Goal: Navigation & Orientation: Find specific page/section

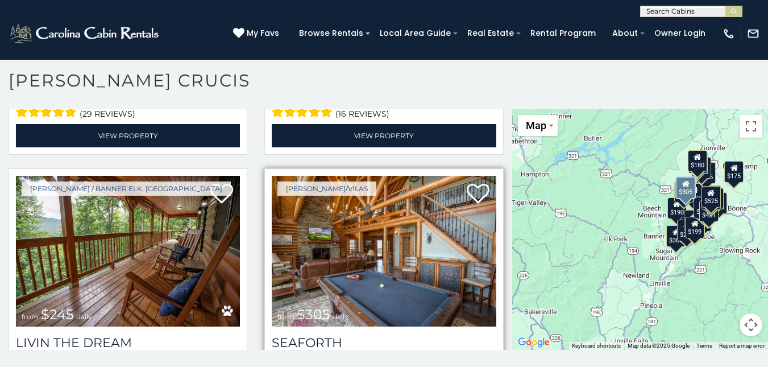
scroll to position [1024, 0]
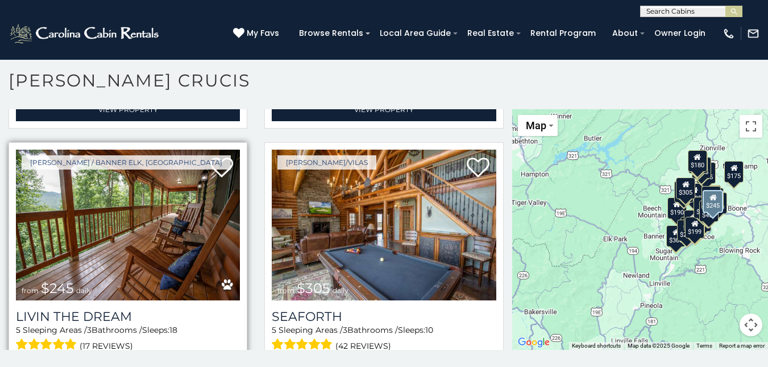
click at [182, 247] on img at bounding box center [128, 225] width 224 height 150
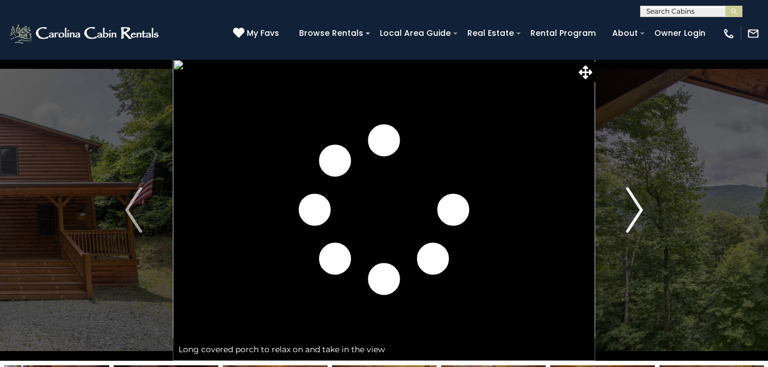
click at [637, 204] on img "Next" at bounding box center [634, 210] width 17 height 46
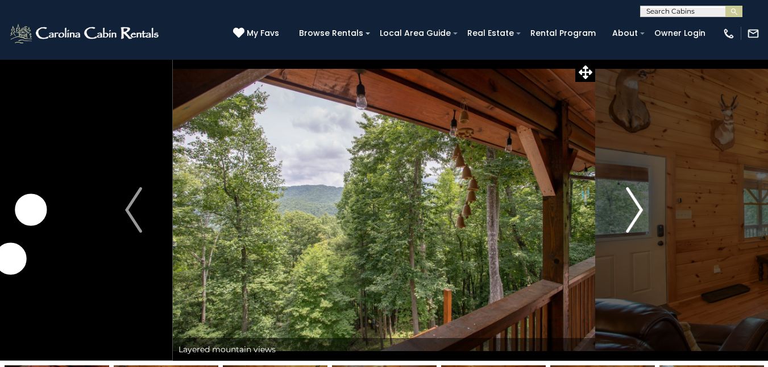
click at [632, 204] on img "Next" at bounding box center [634, 210] width 17 height 46
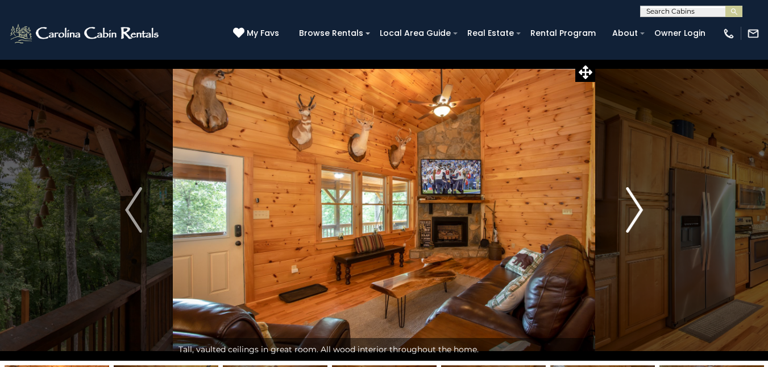
click at [632, 204] on img "Next" at bounding box center [634, 210] width 17 height 46
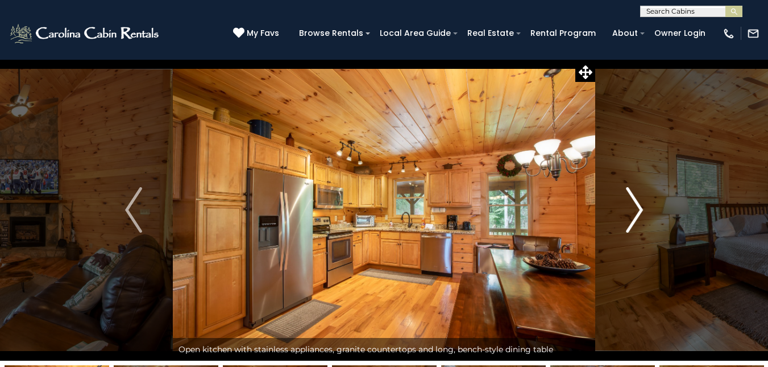
click at [632, 204] on img "Next" at bounding box center [634, 210] width 17 height 46
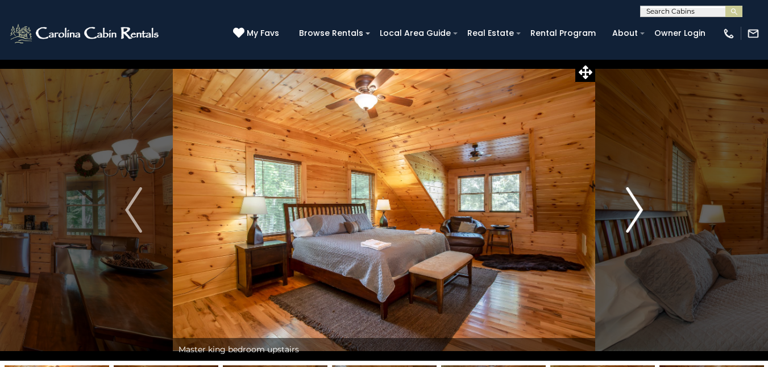
click at [632, 204] on img "Next" at bounding box center [634, 210] width 17 height 46
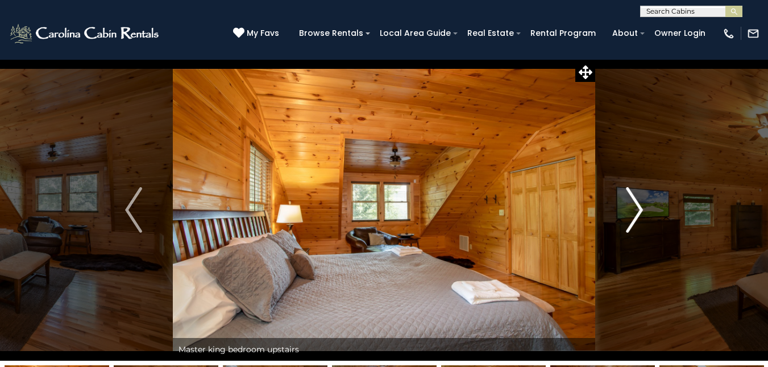
click at [632, 204] on img "Next" at bounding box center [634, 210] width 17 height 46
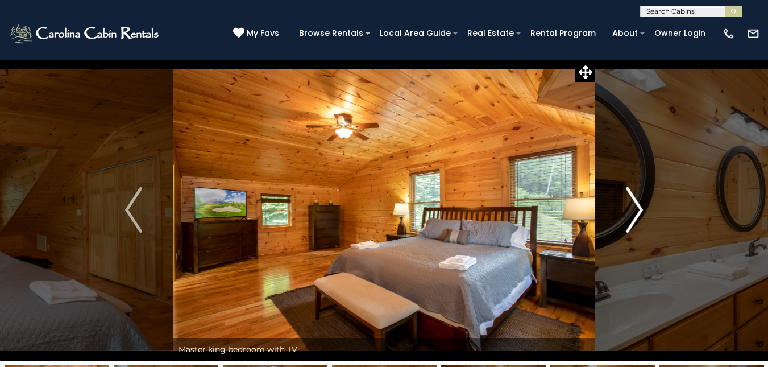
click at [630, 208] on img "Next" at bounding box center [634, 210] width 17 height 46
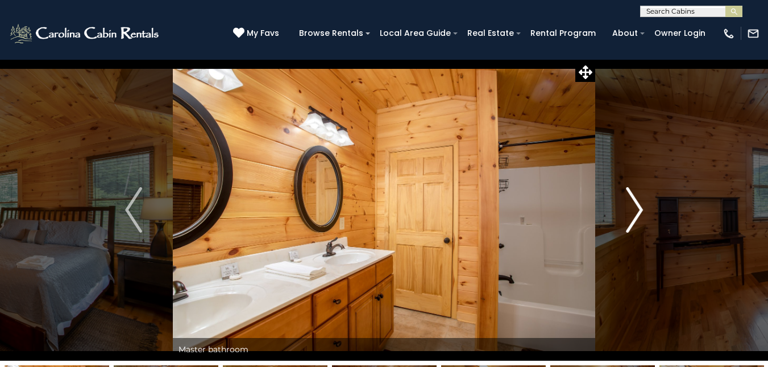
click at [630, 208] on img "Next" at bounding box center [634, 210] width 17 height 46
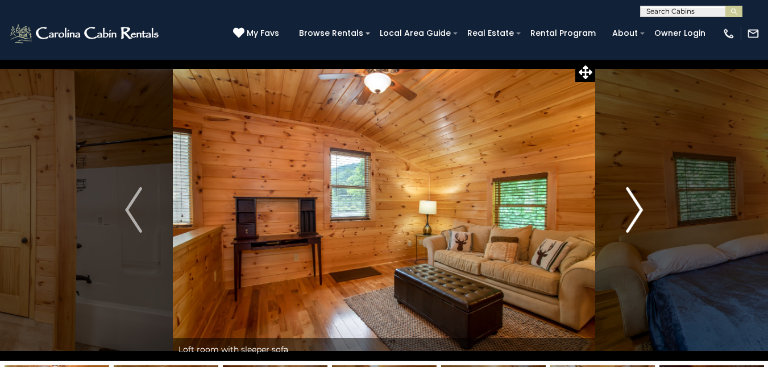
click at [630, 208] on img "Next" at bounding box center [634, 210] width 17 height 46
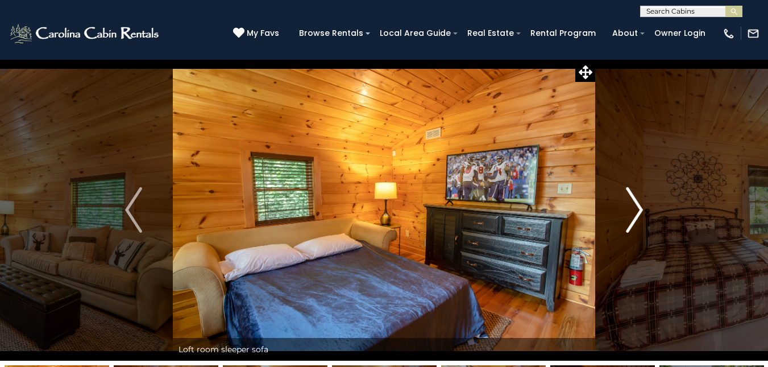
click at [629, 203] on img "Next" at bounding box center [634, 210] width 17 height 46
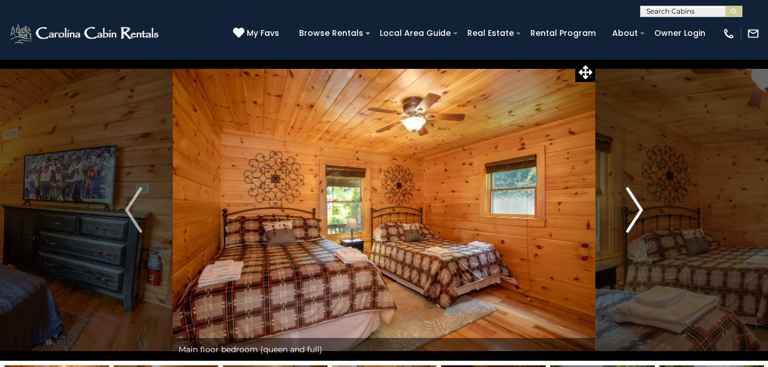
click at [628, 204] on img "Next" at bounding box center [634, 210] width 17 height 46
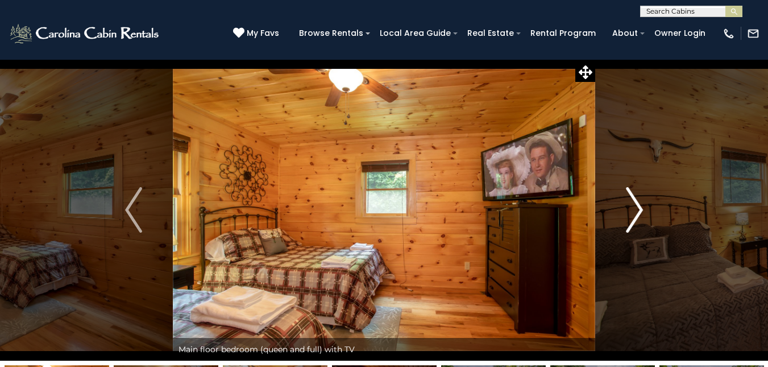
click at [628, 204] on img "Next" at bounding box center [634, 210] width 17 height 46
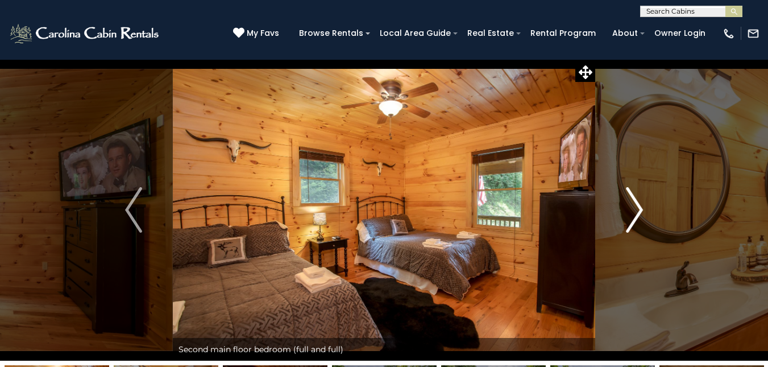
click at [628, 204] on img "Next" at bounding box center [634, 210] width 17 height 46
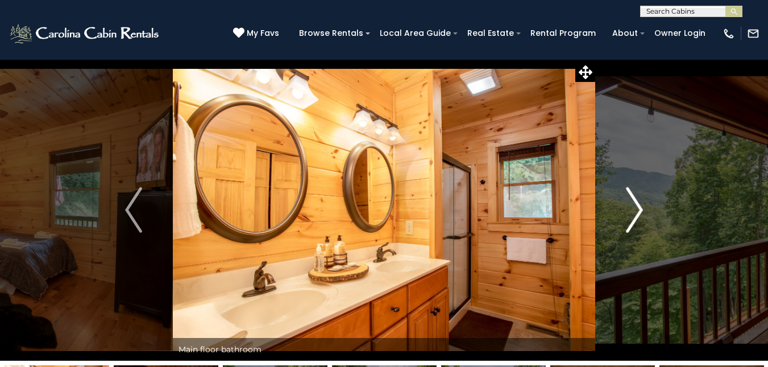
click at [628, 204] on img "Next" at bounding box center [634, 210] width 17 height 46
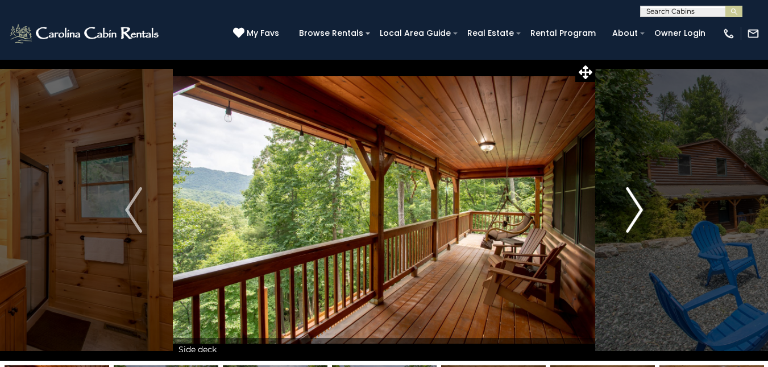
click at [628, 204] on img "Next" at bounding box center [634, 210] width 17 height 46
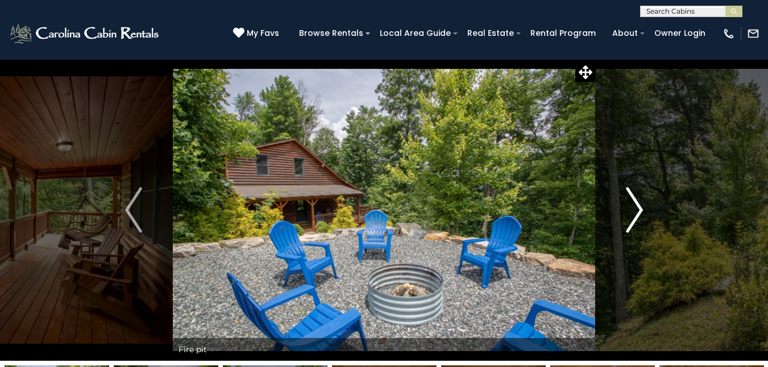
click at [630, 208] on img "Next" at bounding box center [634, 210] width 17 height 46
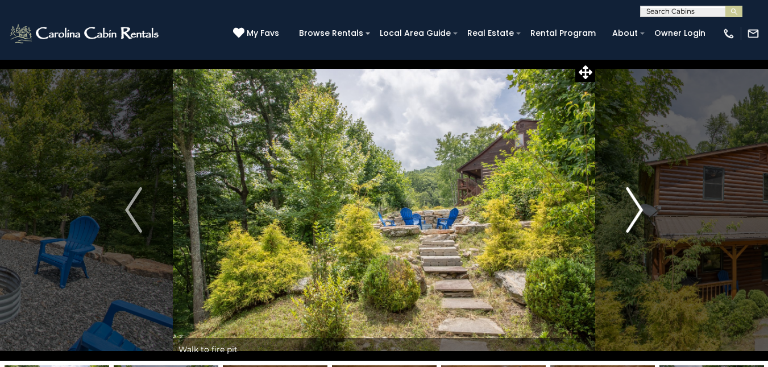
click at [627, 210] on img "Next" at bounding box center [634, 210] width 17 height 46
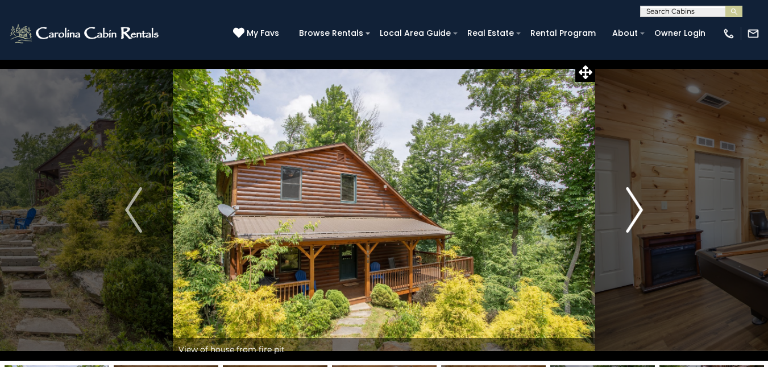
click at [626, 212] on button "Next" at bounding box center [635, 209] width 78 height 301
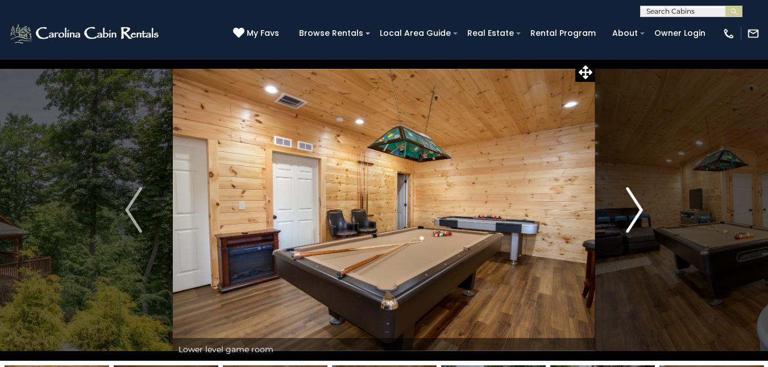
click at [629, 208] on img "Next" at bounding box center [634, 210] width 17 height 46
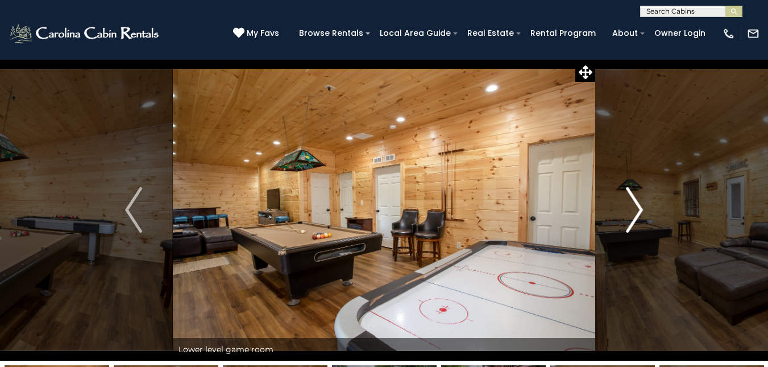
click at [630, 213] on img "Next" at bounding box center [634, 210] width 17 height 46
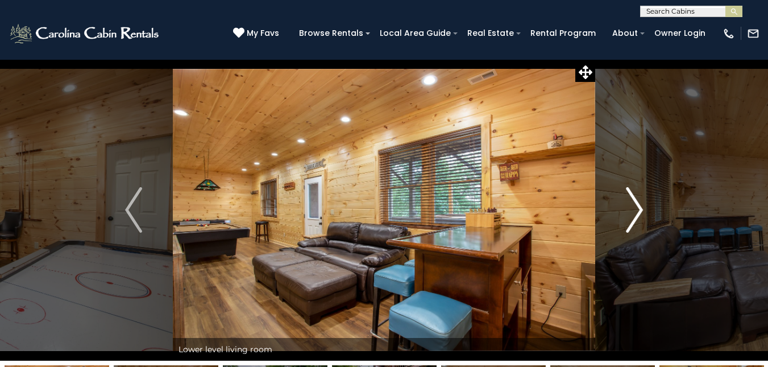
click at [630, 213] on img "Next" at bounding box center [634, 210] width 17 height 46
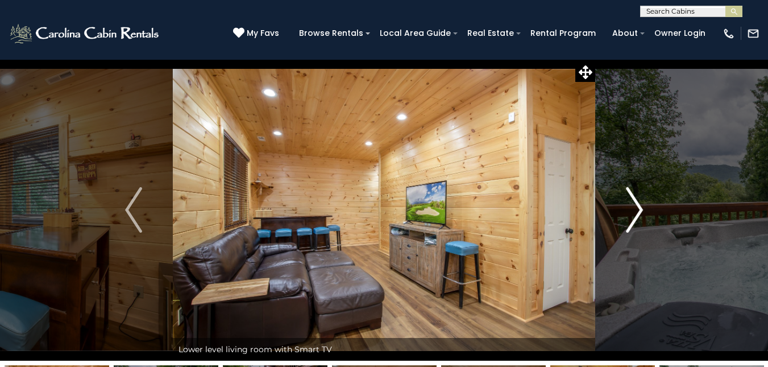
click at [630, 213] on img "Next" at bounding box center [634, 210] width 17 height 46
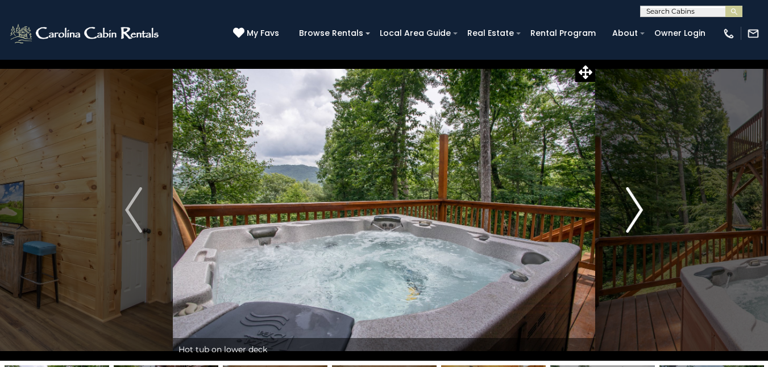
click at [630, 213] on img "Next" at bounding box center [634, 210] width 17 height 46
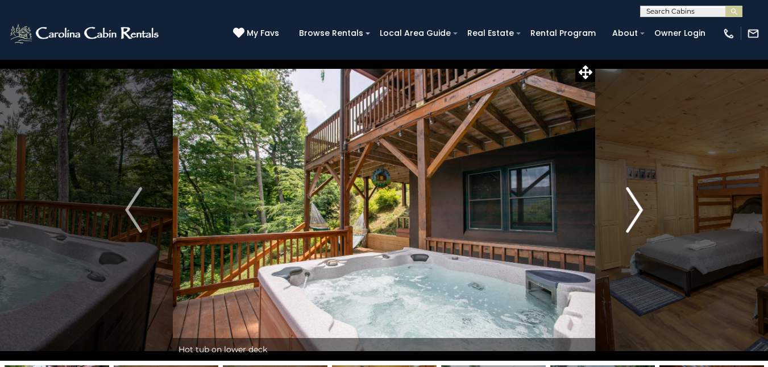
click at [630, 213] on img "Next" at bounding box center [634, 210] width 17 height 46
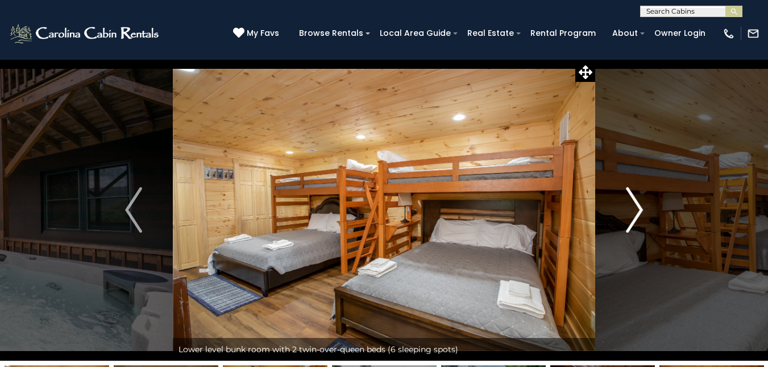
click at [630, 213] on img "Next" at bounding box center [634, 210] width 17 height 46
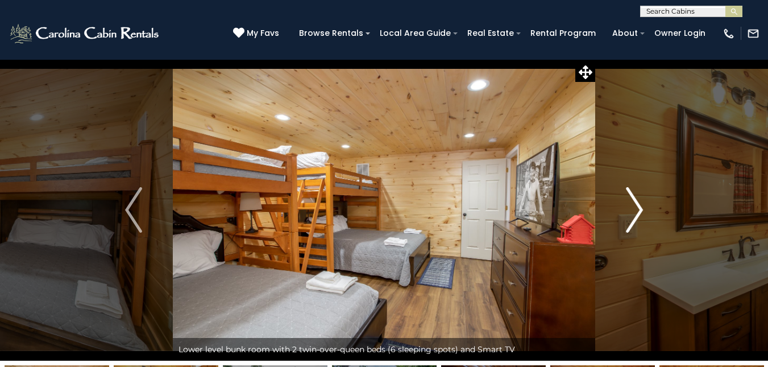
click at [630, 213] on img "Next" at bounding box center [634, 210] width 17 height 46
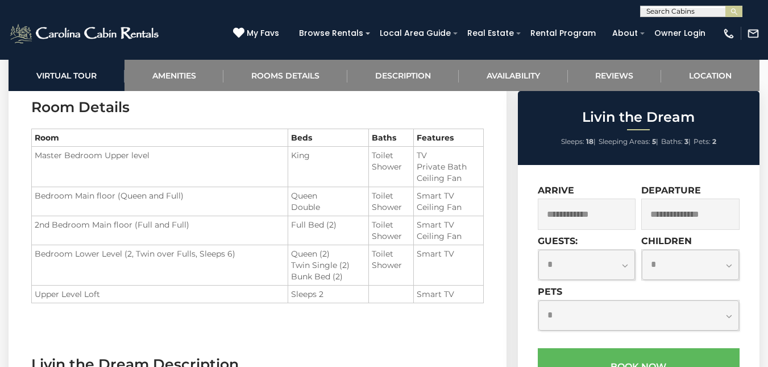
scroll to position [1024, 0]
